Goal: Check status

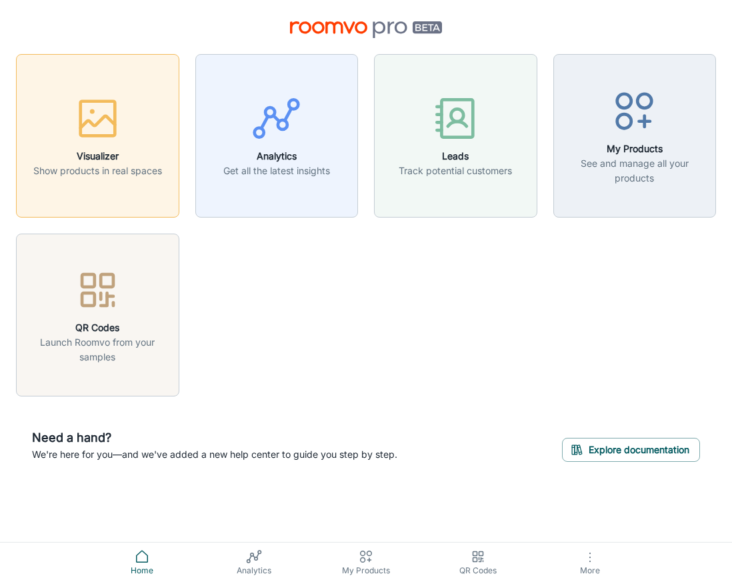
click at [94, 141] on icon "button" at bounding box center [98, 118] width 50 height 50
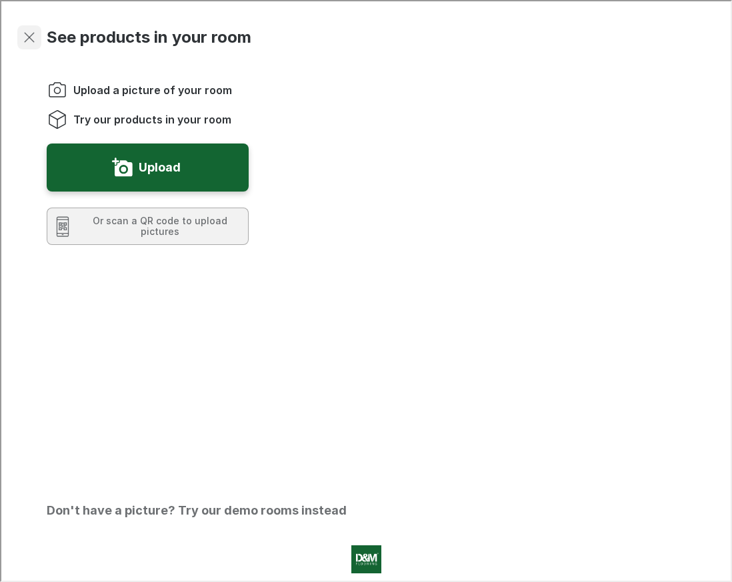
click at [27, 36] on icon "Exit visualizer" at bounding box center [28, 36] width 16 height 16
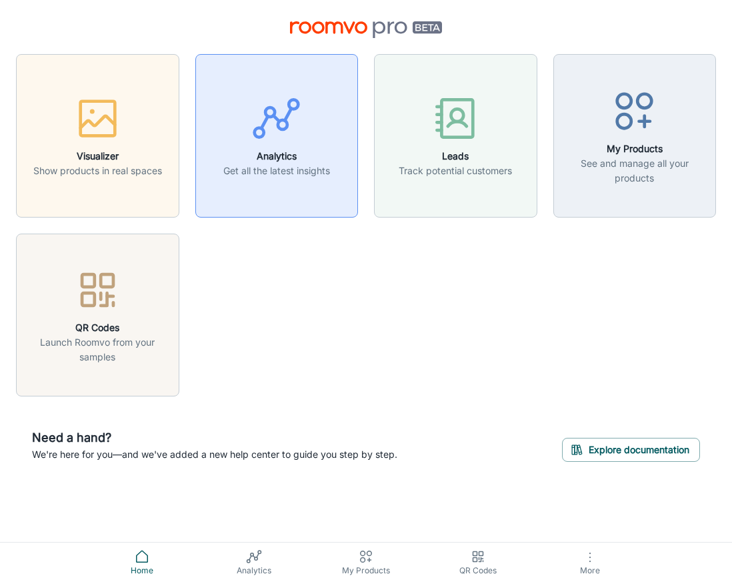
click at [312, 89] on button "Analytics Get all the latest insights" at bounding box center [276, 135] width 163 height 163
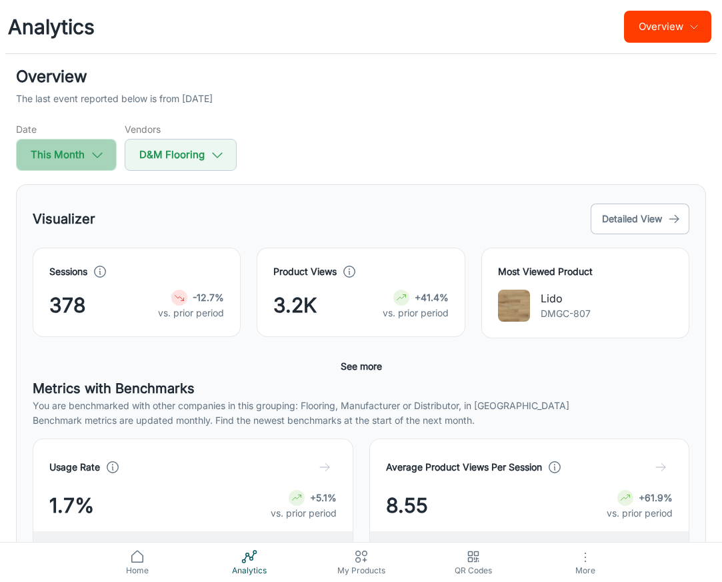
click at [91, 154] on icon "button" at bounding box center [97, 154] width 15 height 15
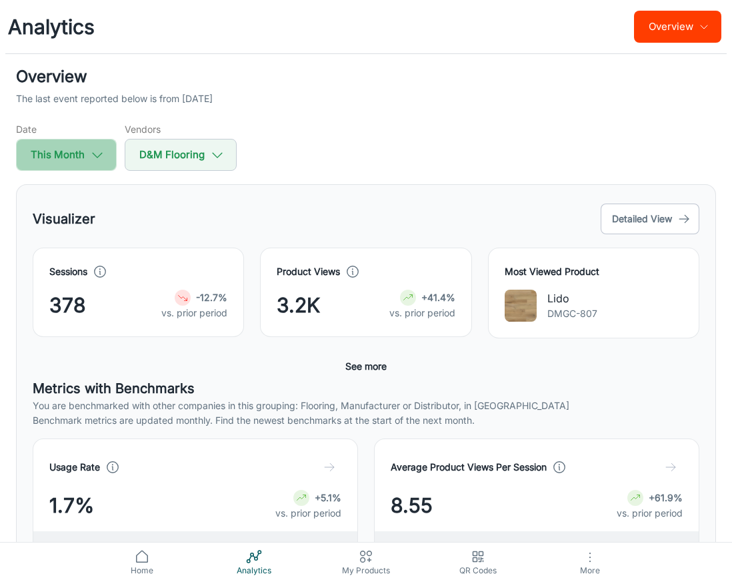
select select "7"
select select "2025"
select select "7"
select select "2025"
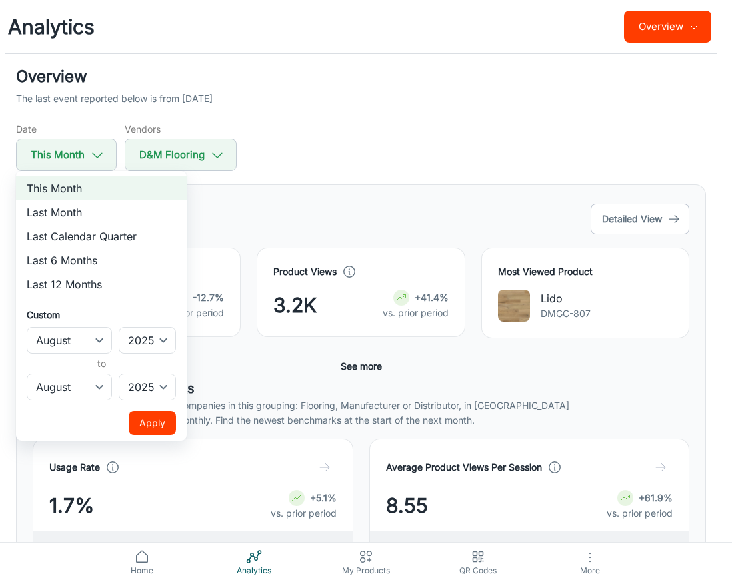
click at [84, 209] on li "Last Month" at bounding box center [101, 212] width 171 height 24
select select "6"
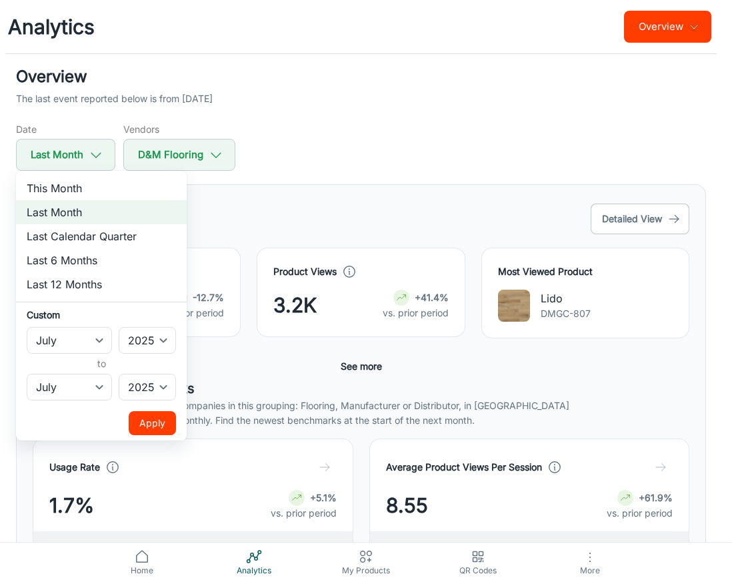
click at [168, 427] on button "Apply" at bounding box center [152, 423] width 47 height 24
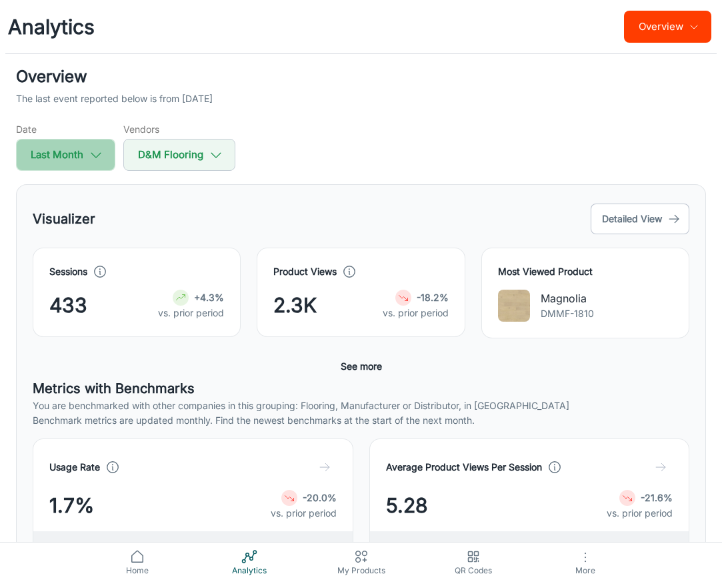
click at [93, 155] on icon "button" at bounding box center [96, 154] width 15 height 15
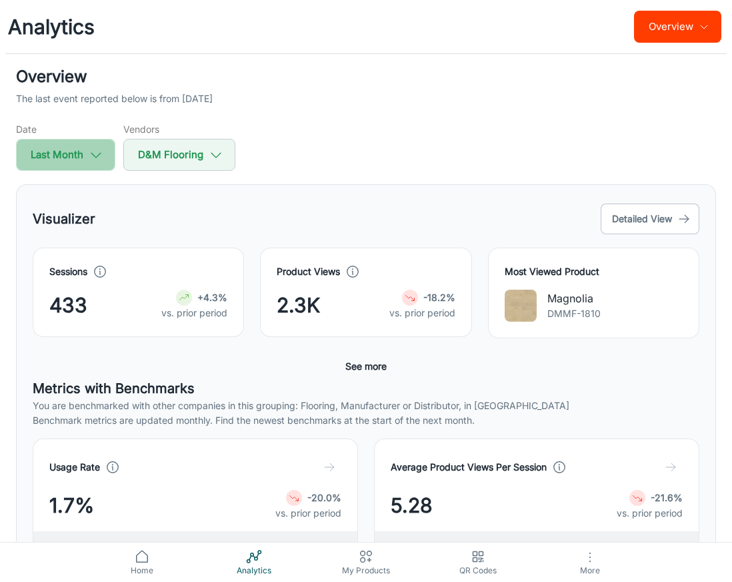
select select "6"
select select "2025"
select select "6"
select select "2025"
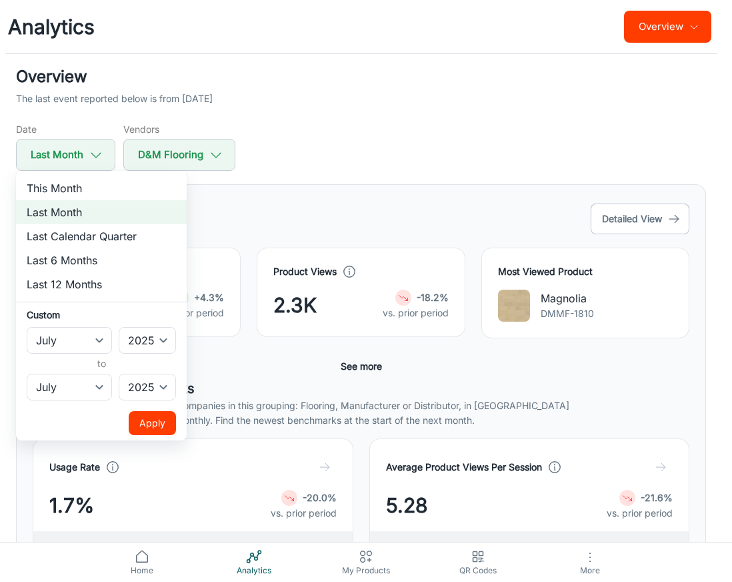
click at [89, 190] on li "This Month" at bounding box center [101, 188] width 171 height 24
select select "7"
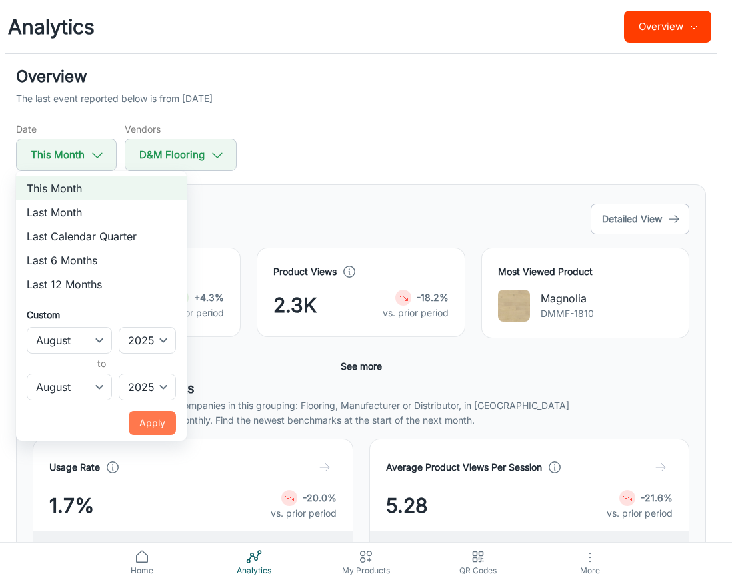
click at [157, 422] on button "Apply" at bounding box center [152, 423] width 47 height 24
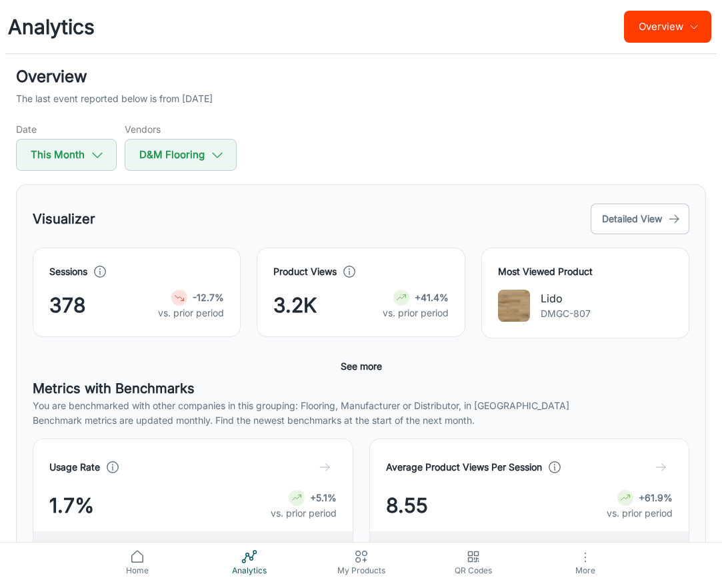
click at [234, 378] on h5 "Metrics with Benchmarks" at bounding box center [361, 388] width 657 height 20
click at [205, 370] on div "Sessions 378 -12.7% vs. prior period Product Views 3.2K +41.4% vs. prior period…" at bounding box center [361, 312] width 657 height 131
